Goal: Task Accomplishment & Management: Manage account settings

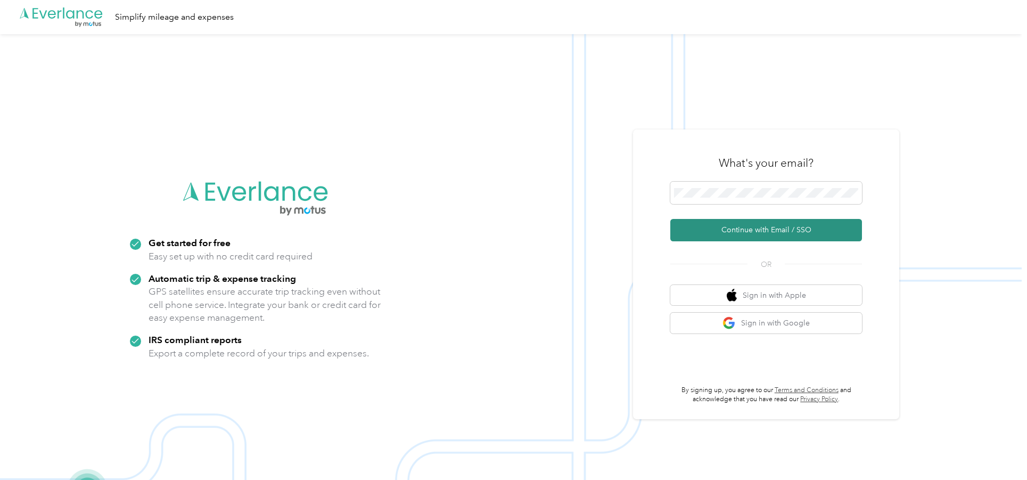
click at [748, 232] on button "Continue with Email / SSO" at bounding box center [766, 230] width 192 height 22
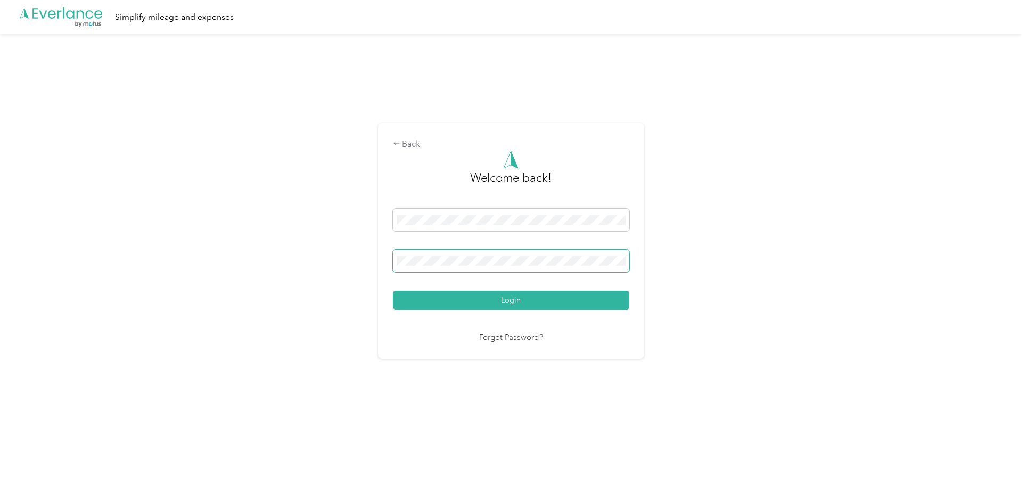
click at [475, 267] on span at bounding box center [511, 261] width 236 height 22
click at [393, 291] on button "Login" at bounding box center [511, 300] width 236 height 19
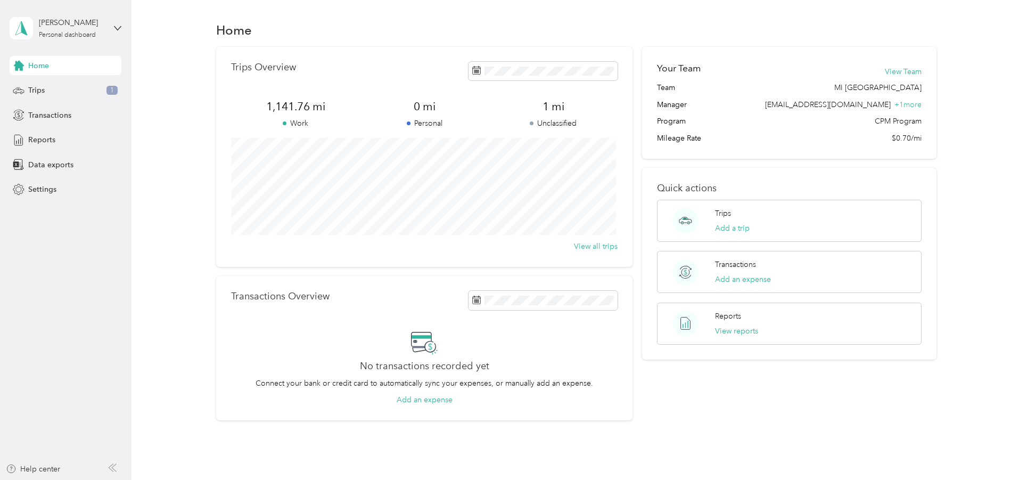
click at [566, 121] on p "Unclassified" at bounding box center [553, 123] width 129 height 11
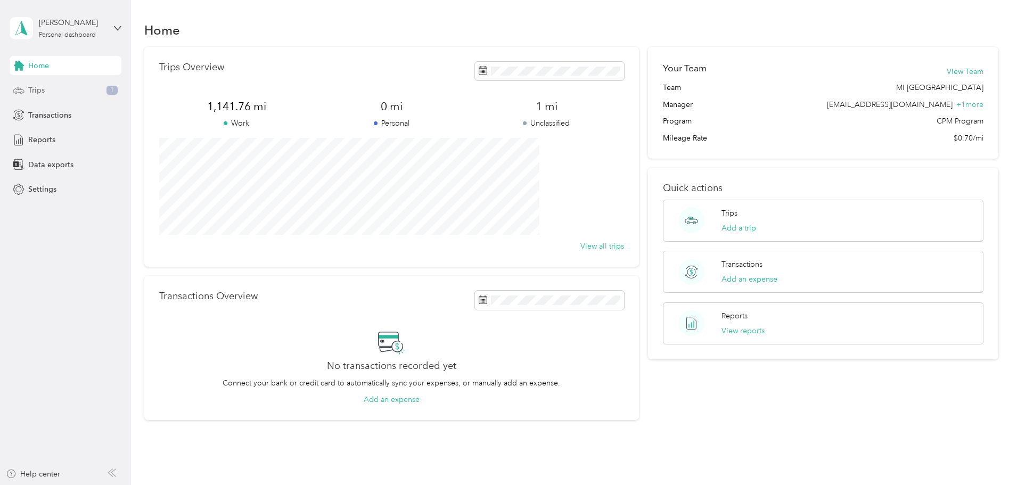
click at [67, 91] on div "Trips 1" at bounding box center [66, 90] width 112 height 19
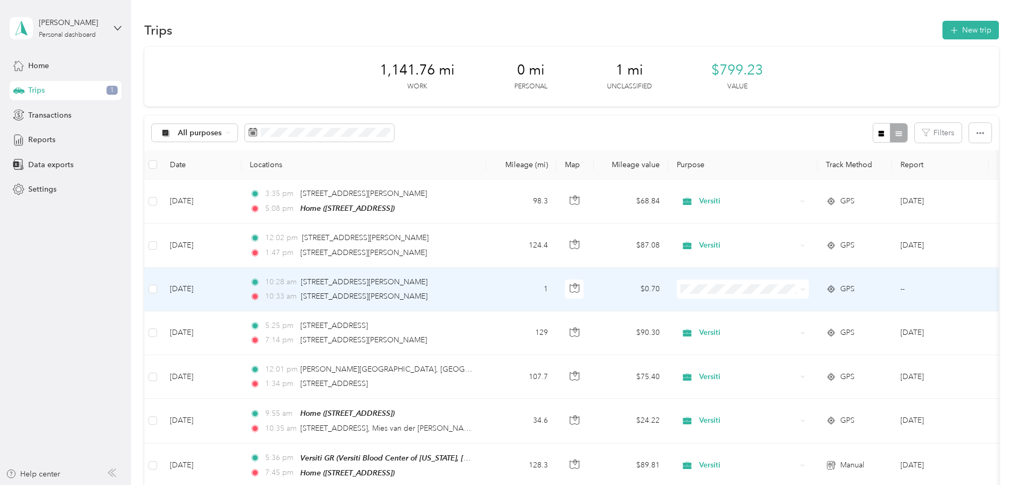
click at [785, 307] on span "Versiti" at bounding box center [823, 304] width 98 height 11
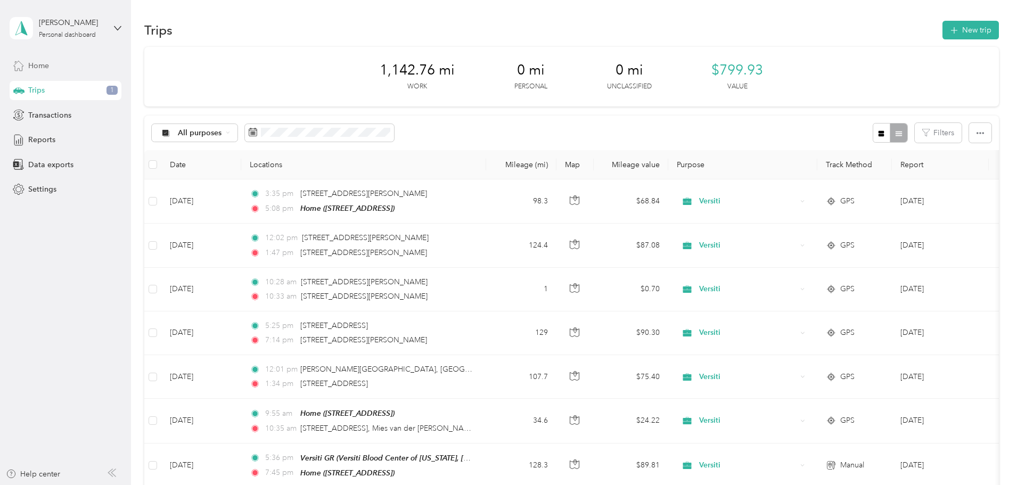
click at [43, 67] on span "Home" at bounding box center [38, 65] width 21 height 11
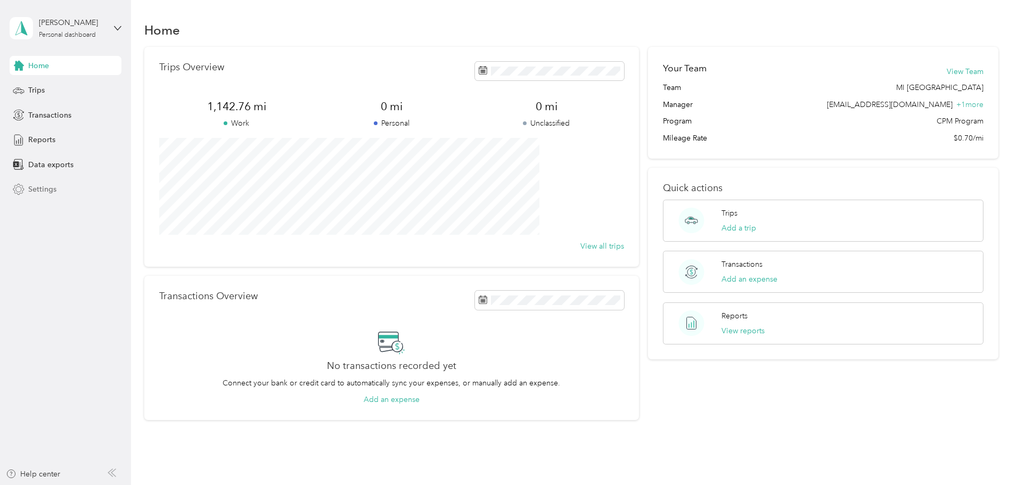
click at [47, 189] on span "Settings" at bounding box center [42, 189] width 28 height 11
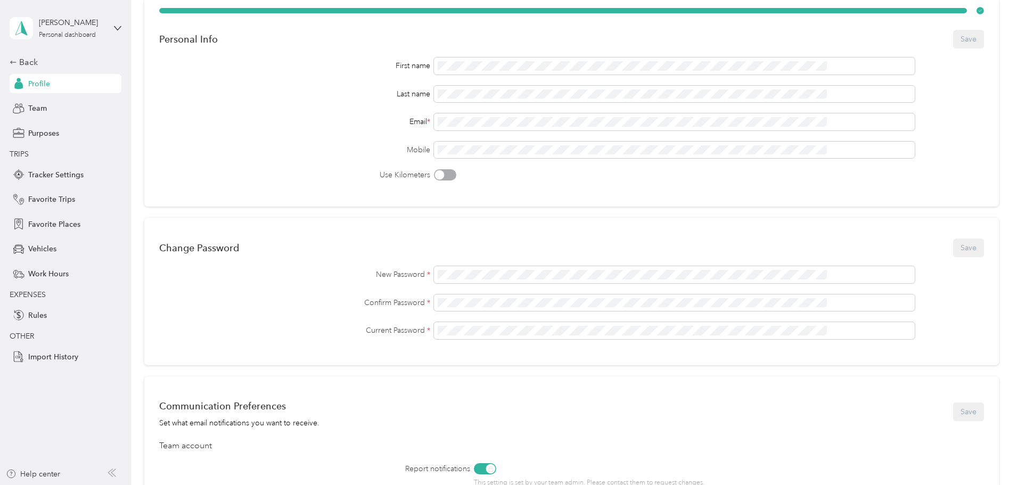
scroll to position [45, 0]
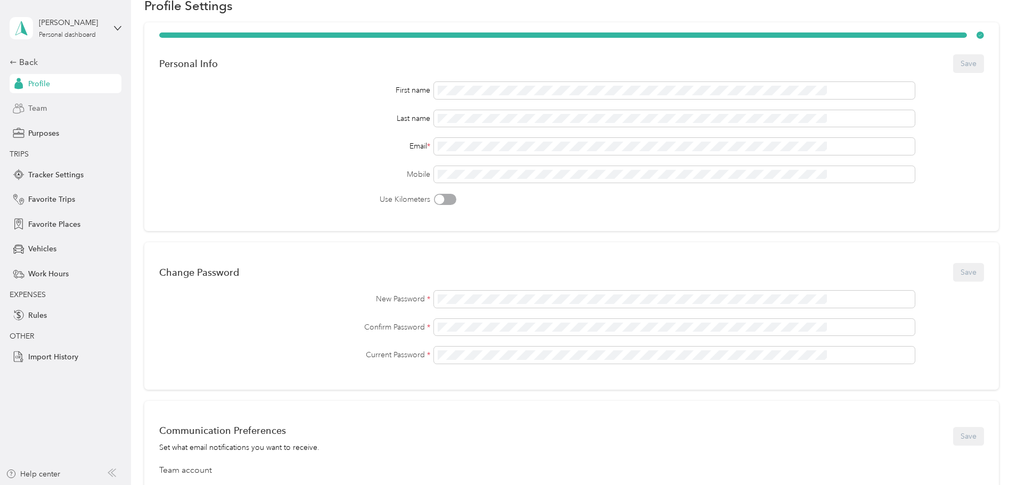
click at [31, 103] on span "Team" at bounding box center [37, 108] width 19 height 11
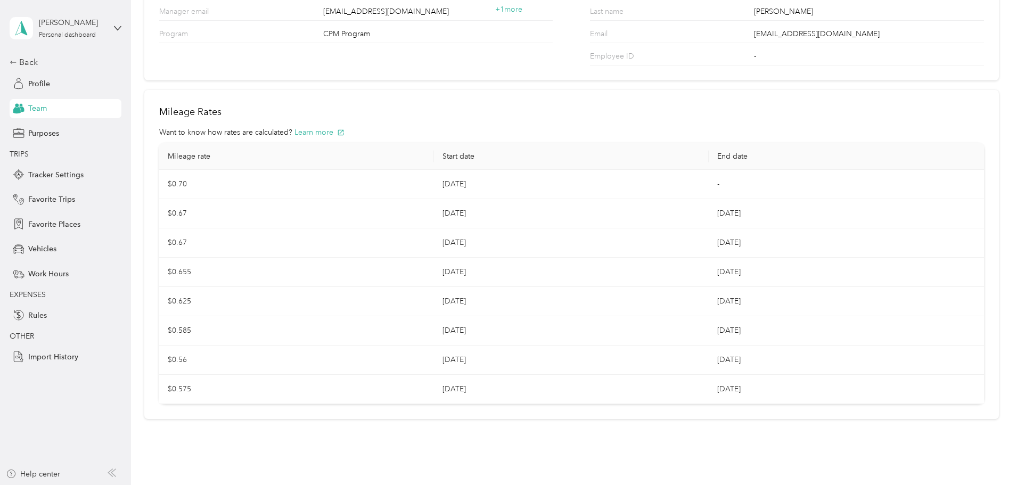
scroll to position [147, 0]
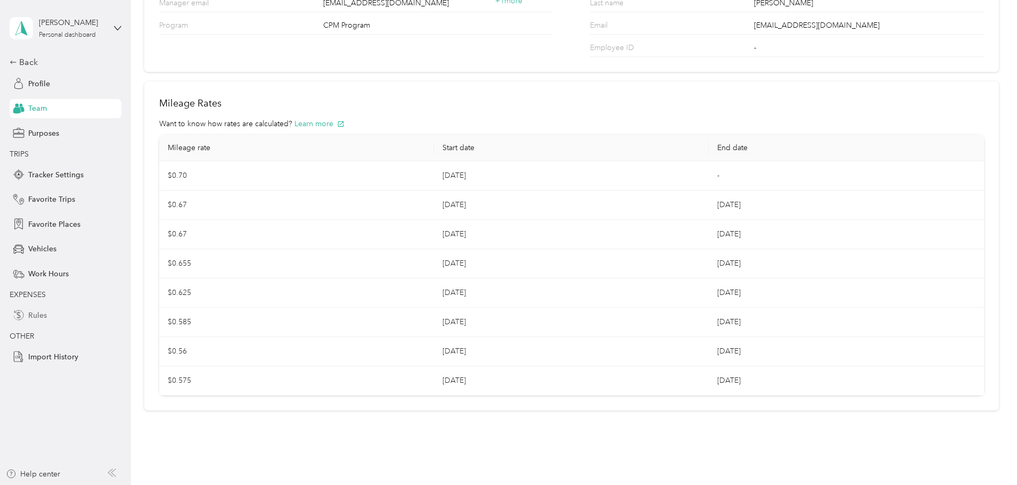
click at [43, 314] on span "Rules" at bounding box center [37, 315] width 19 height 11
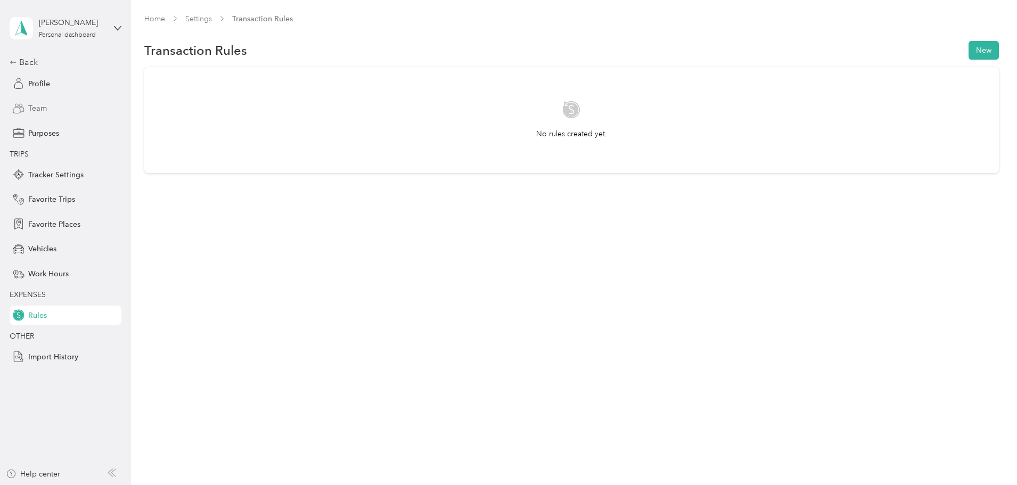
click at [49, 107] on div "Team" at bounding box center [66, 108] width 112 height 19
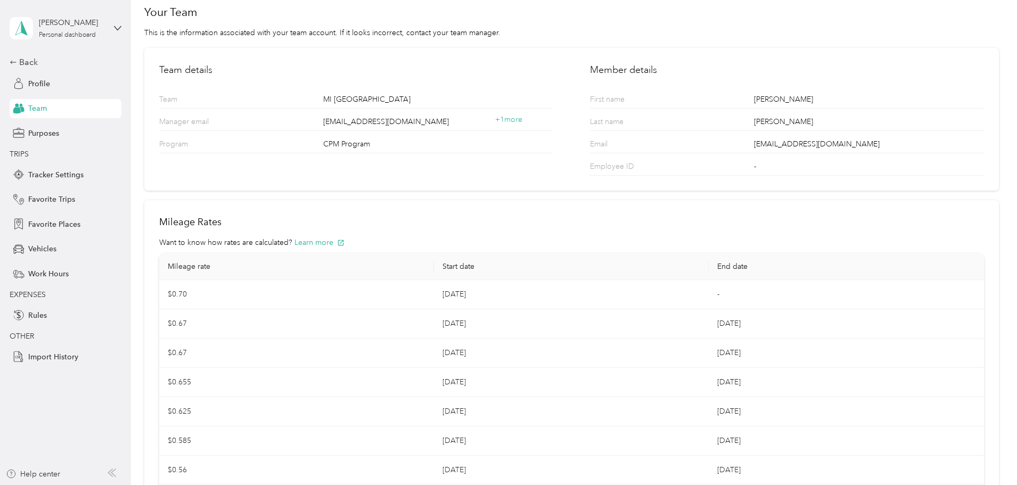
scroll to position [147, 0]
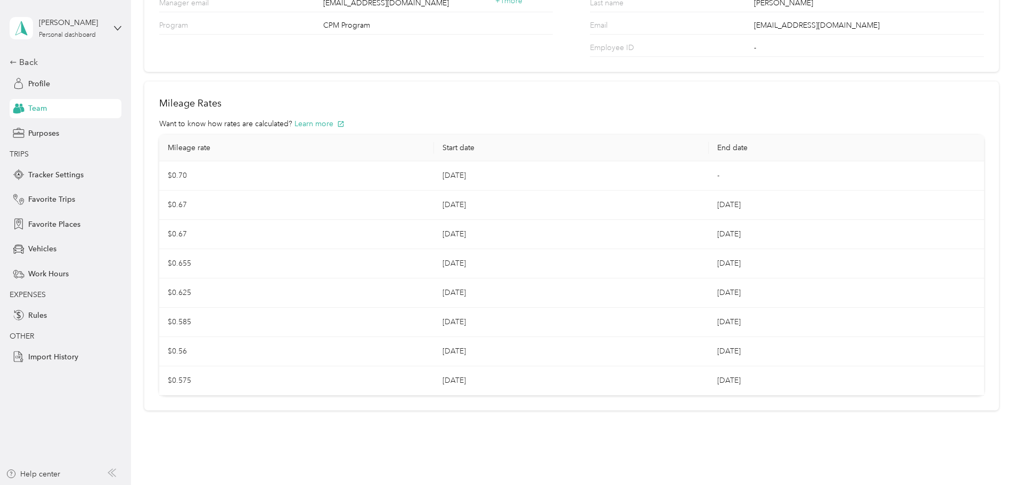
click at [113, 24] on div "[PERSON_NAME] Personal dashboard" at bounding box center [66, 28] width 112 height 37
click at [29, 63] on div "Back" at bounding box center [63, 62] width 106 height 13
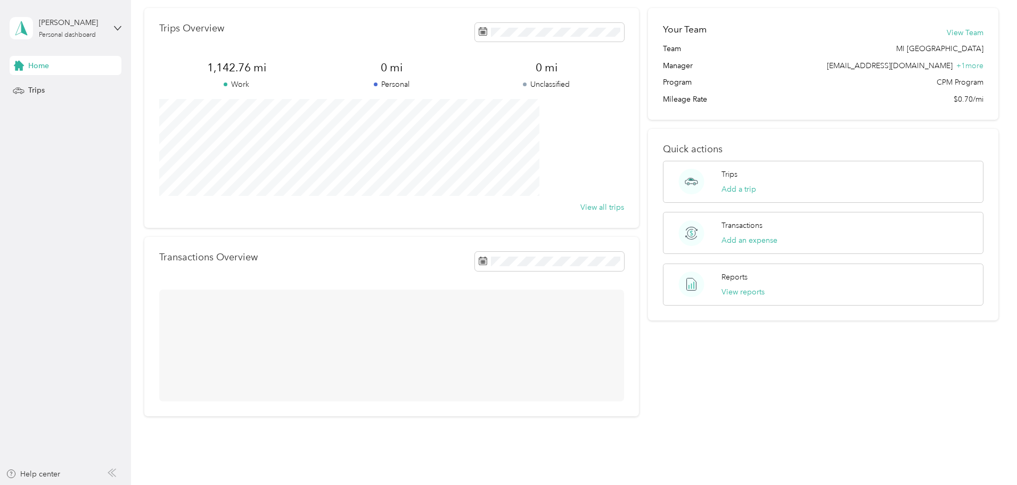
scroll to position [45, 0]
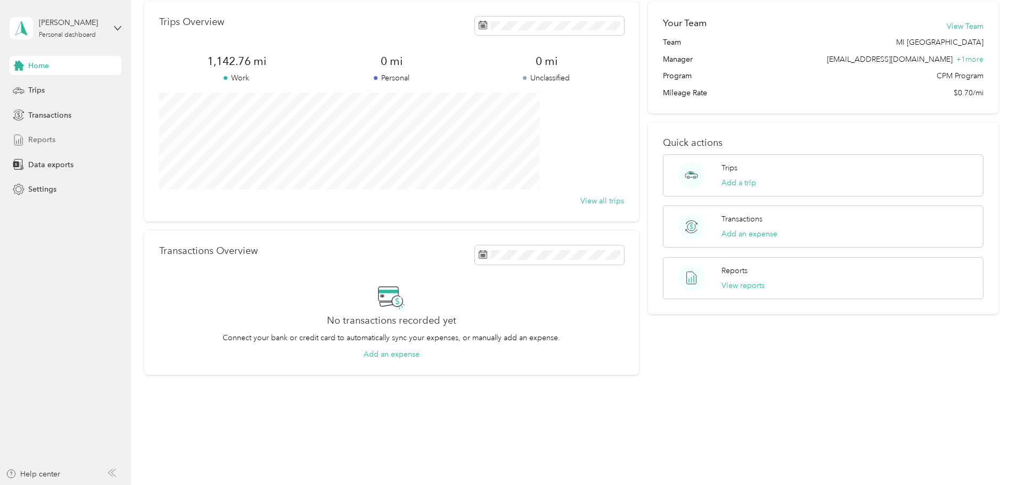
click at [42, 136] on span "Reports" at bounding box center [41, 139] width 27 height 11
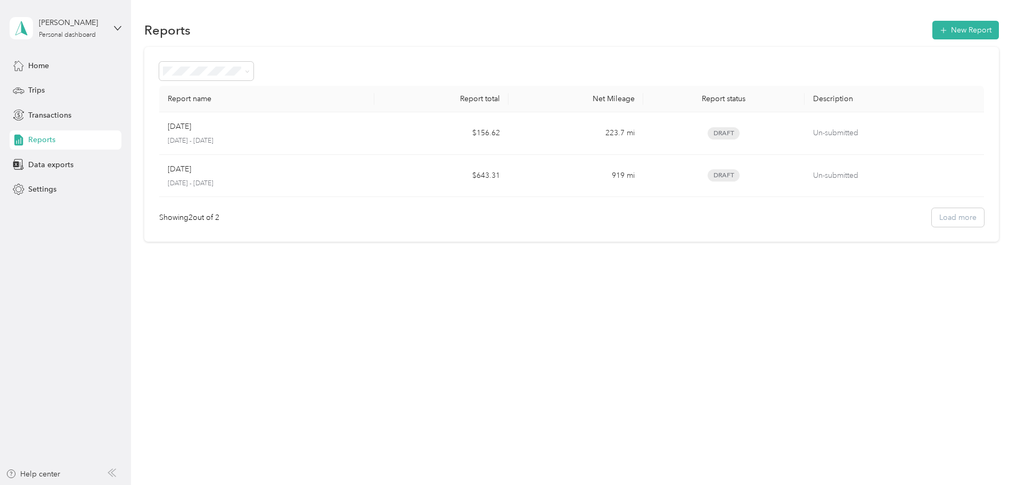
click at [384, 46] on section "Reports New Report Report name Report total Net Mileage Report status Descripti…" at bounding box center [571, 130] width 854 height 223
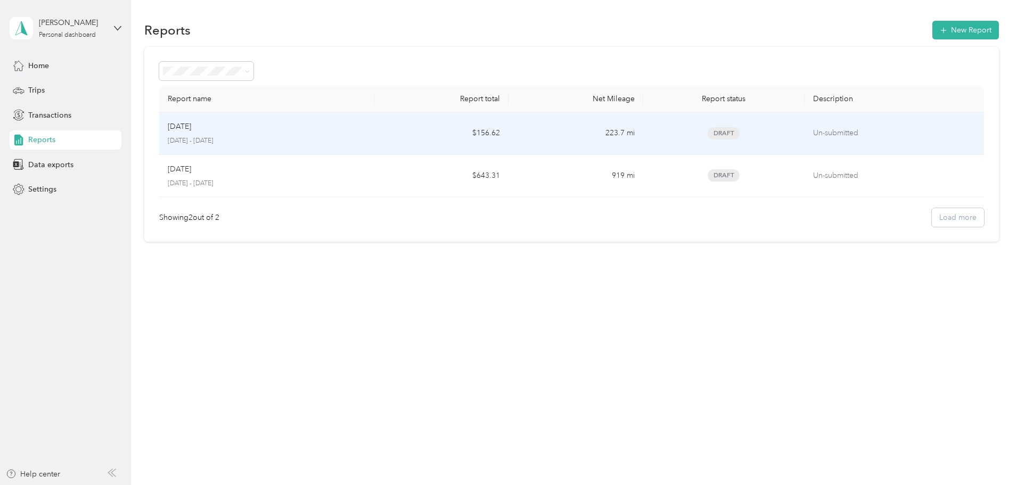
click at [191, 121] on p "[DATE]" at bounding box center [179, 127] width 23 height 12
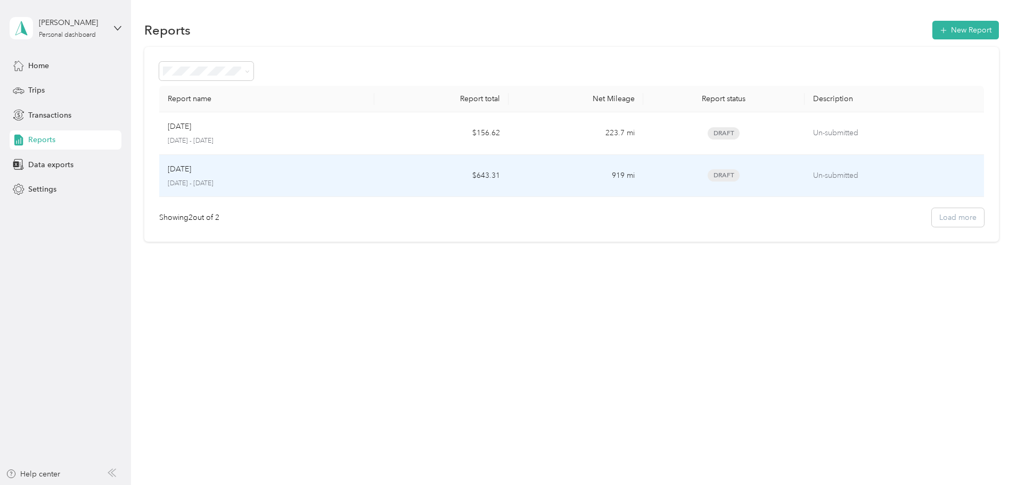
click at [345, 183] on p "[DATE] - [DATE]" at bounding box center [267, 184] width 198 height 10
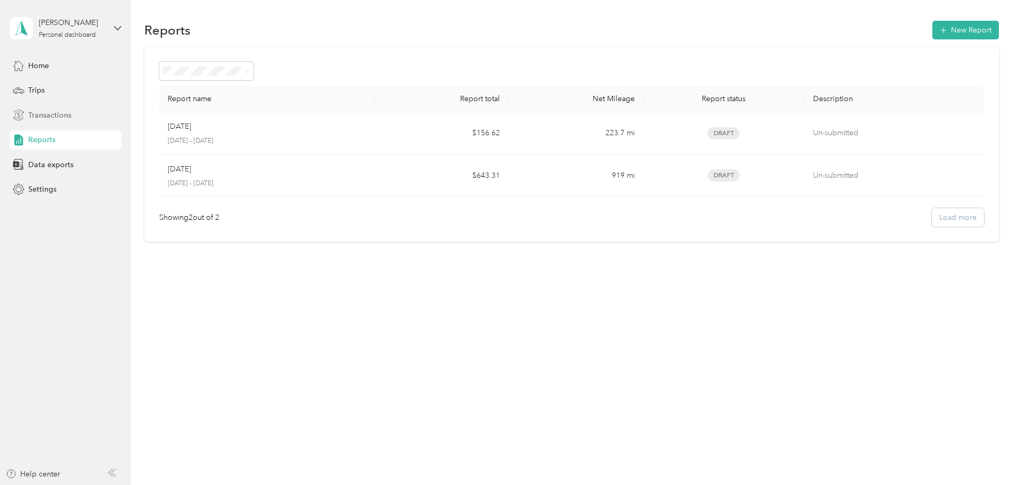
click at [47, 108] on div "Transactions" at bounding box center [66, 114] width 112 height 19
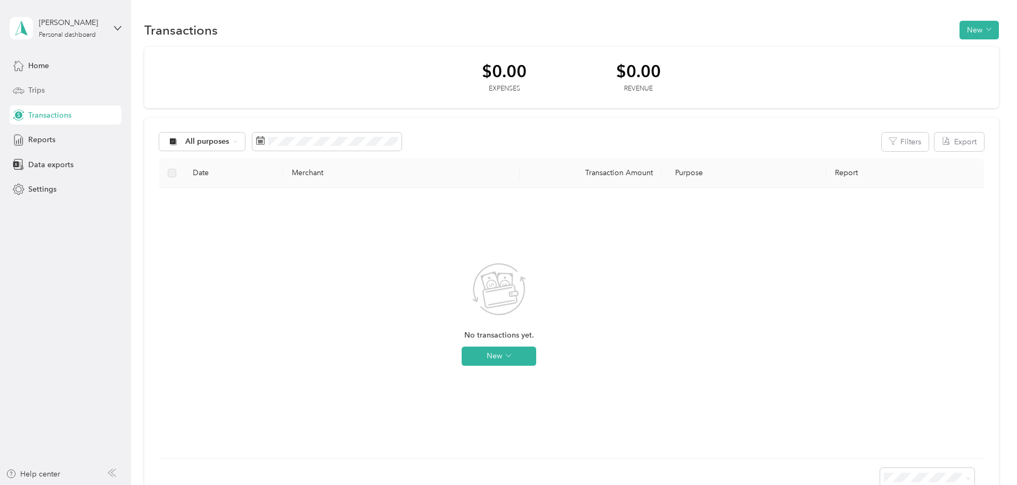
click at [37, 94] on span "Trips" at bounding box center [36, 90] width 17 height 11
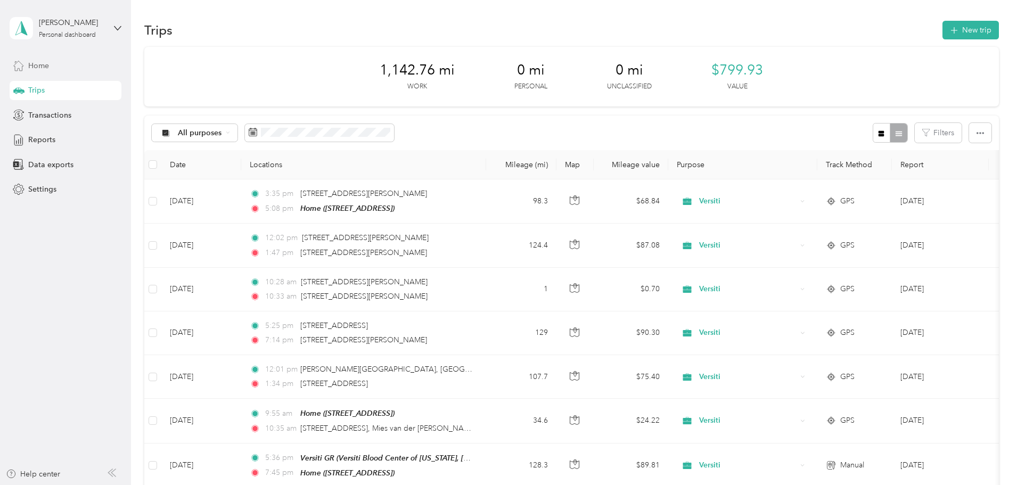
click at [42, 67] on span "Home" at bounding box center [38, 65] width 21 height 11
